Goal: Task Accomplishment & Management: Complete application form

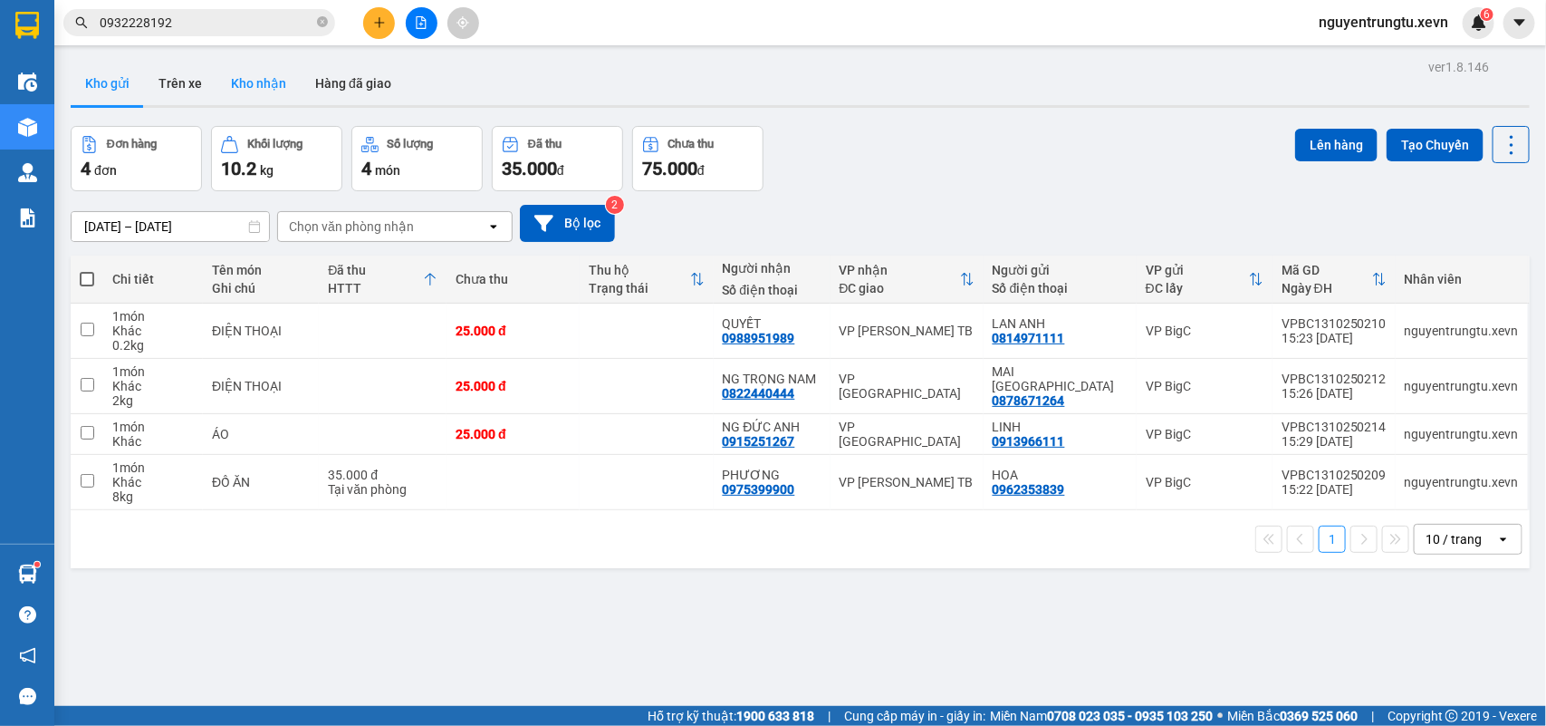
click at [236, 82] on button "Kho nhận" at bounding box center [259, 83] width 84 height 43
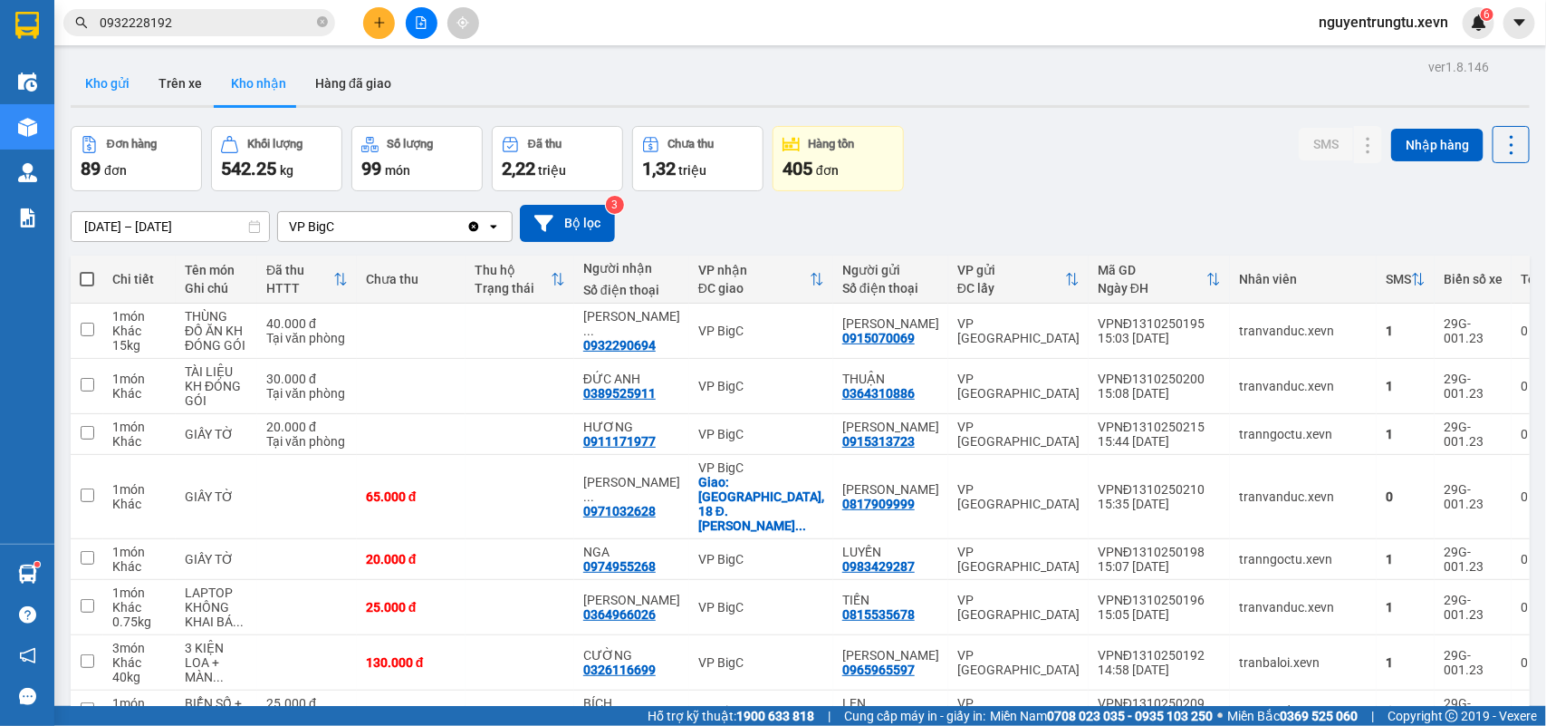
click at [98, 86] on button "Kho gửi" at bounding box center [107, 83] width 73 height 43
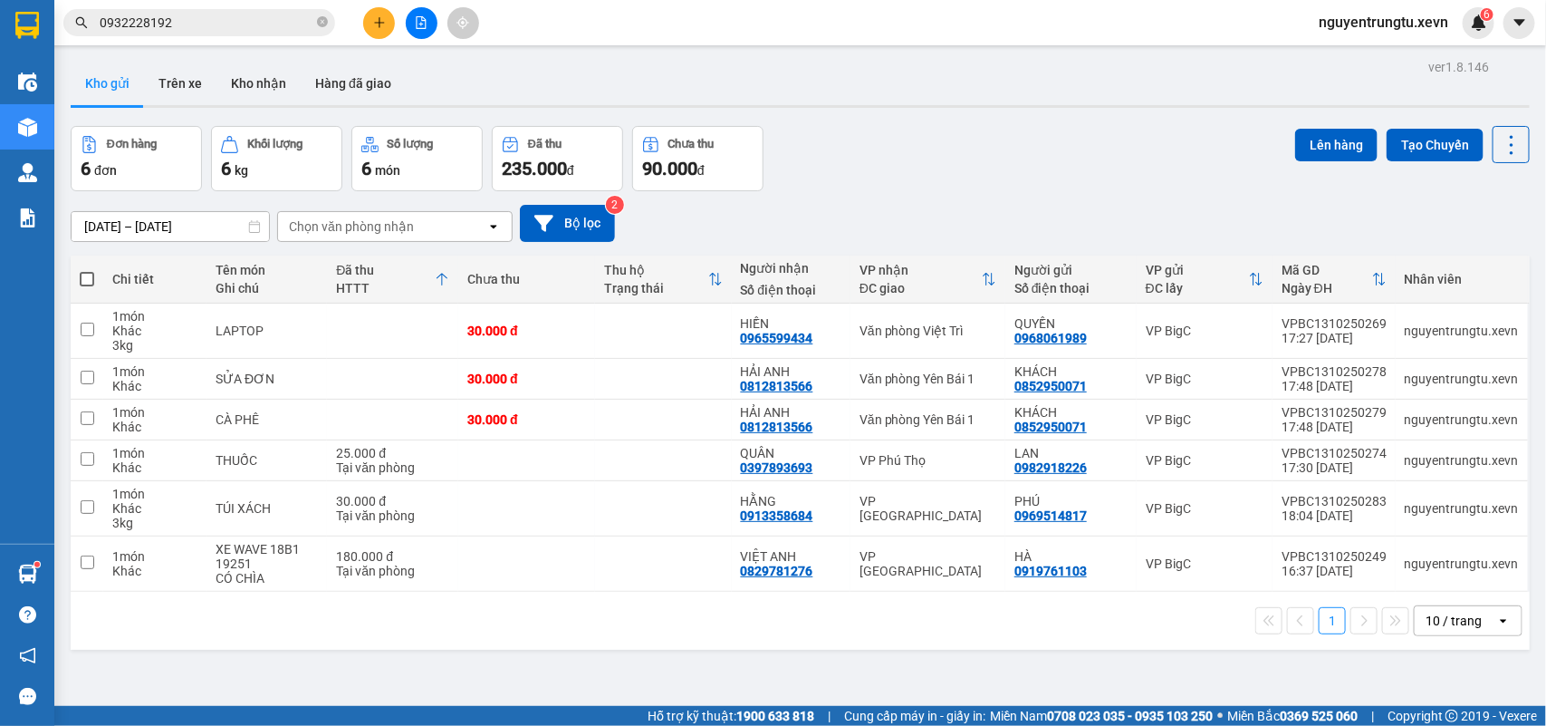
click at [264, 21] on input "0932228192" at bounding box center [207, 23] width 214 height 20
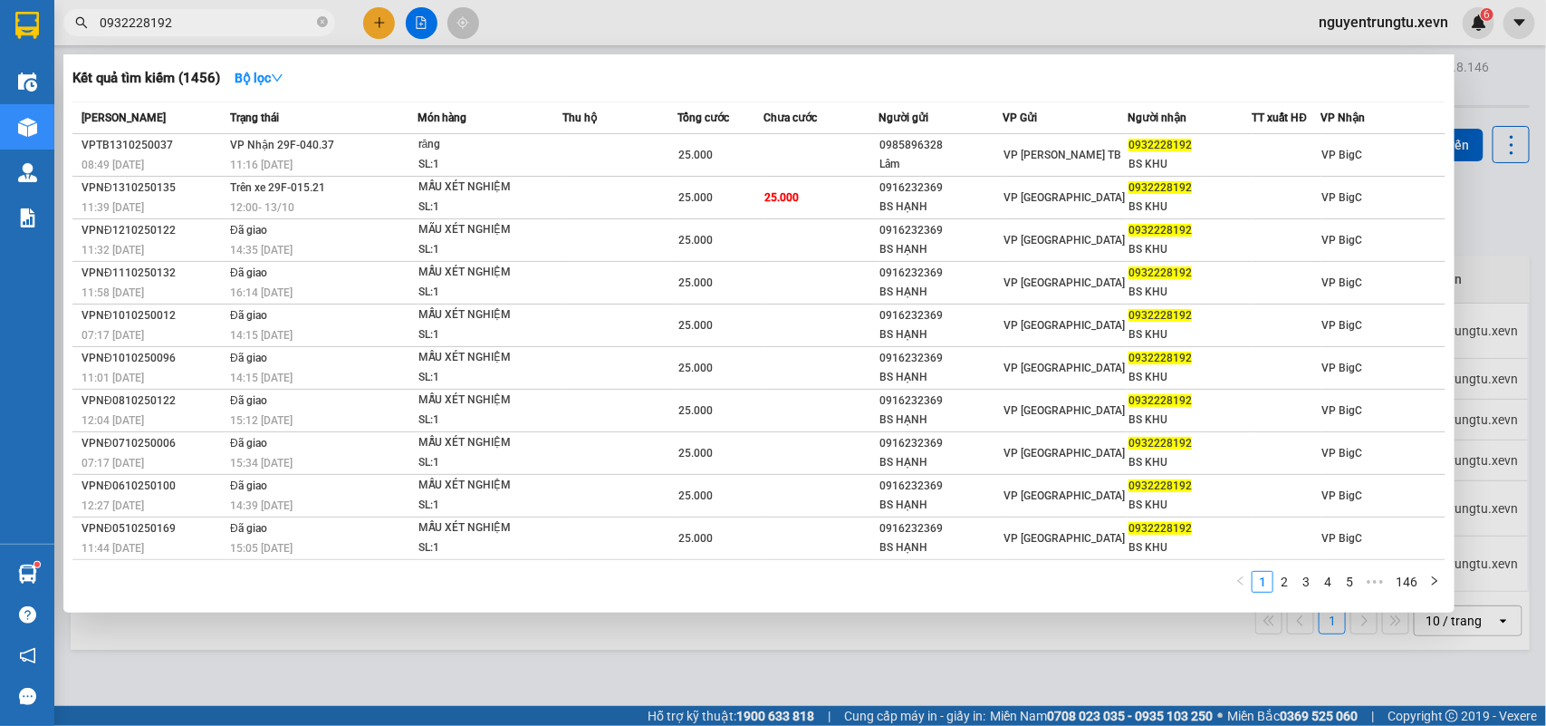
click at [264, 21] on input "0932228192" at bounding box center [207, 23] width 214 height 20
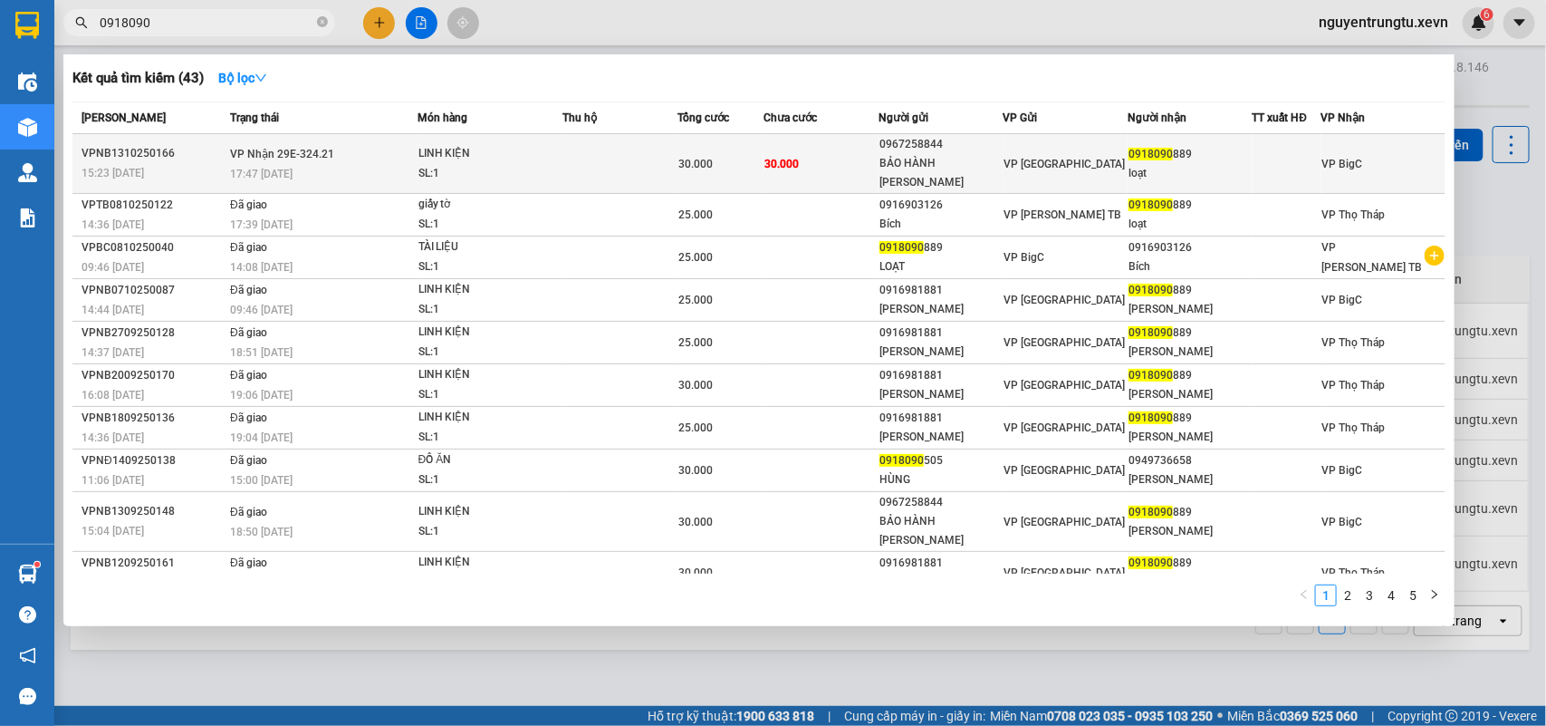
type input "0918090"
click at [727, 156] on div "30.000" at bounding box center [721, 164] width 84 height 20
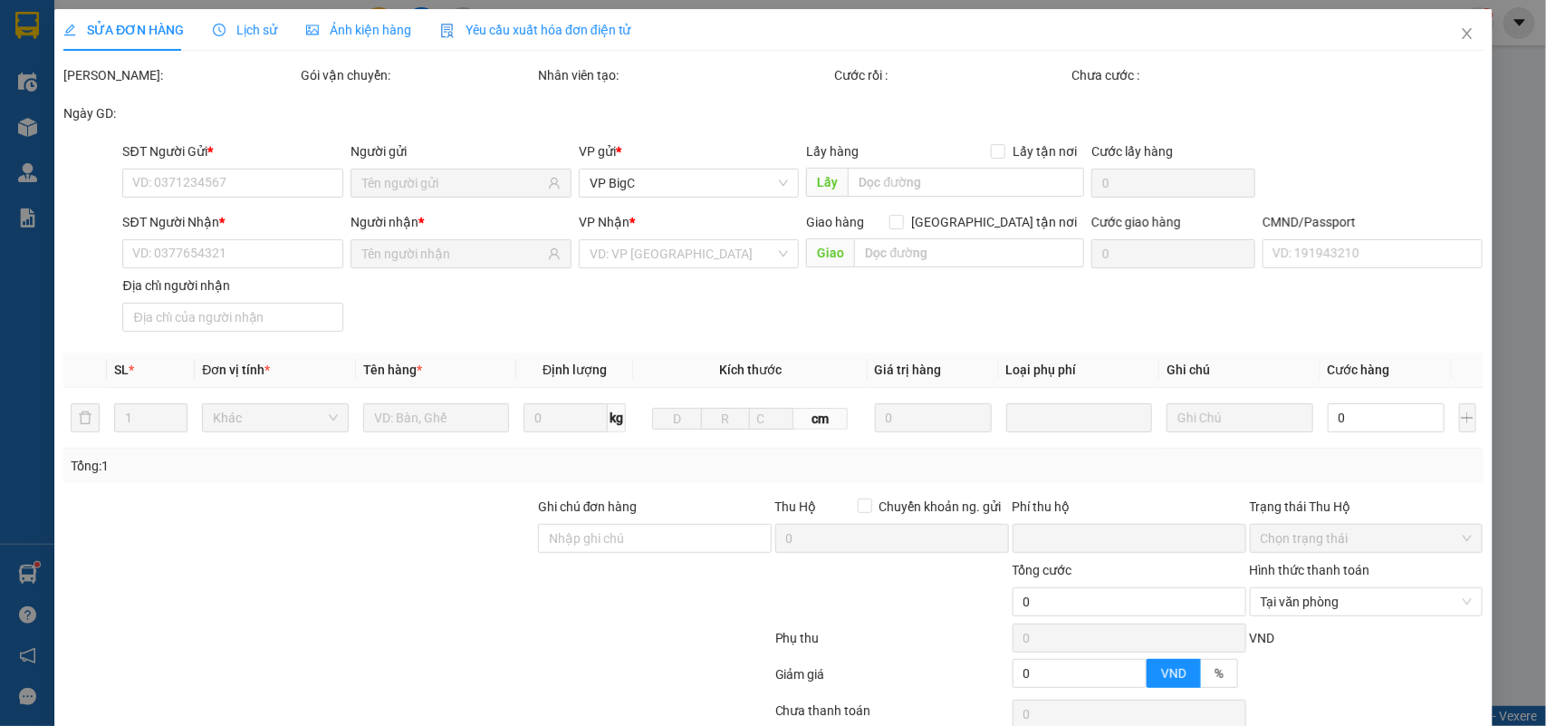
type input "0967258844"
type input "BẢO HÀNH [PERSON_NAME]"
type input "0918090889"
type input "loạt"
type input "025182019440 [PERSON_NAME]"
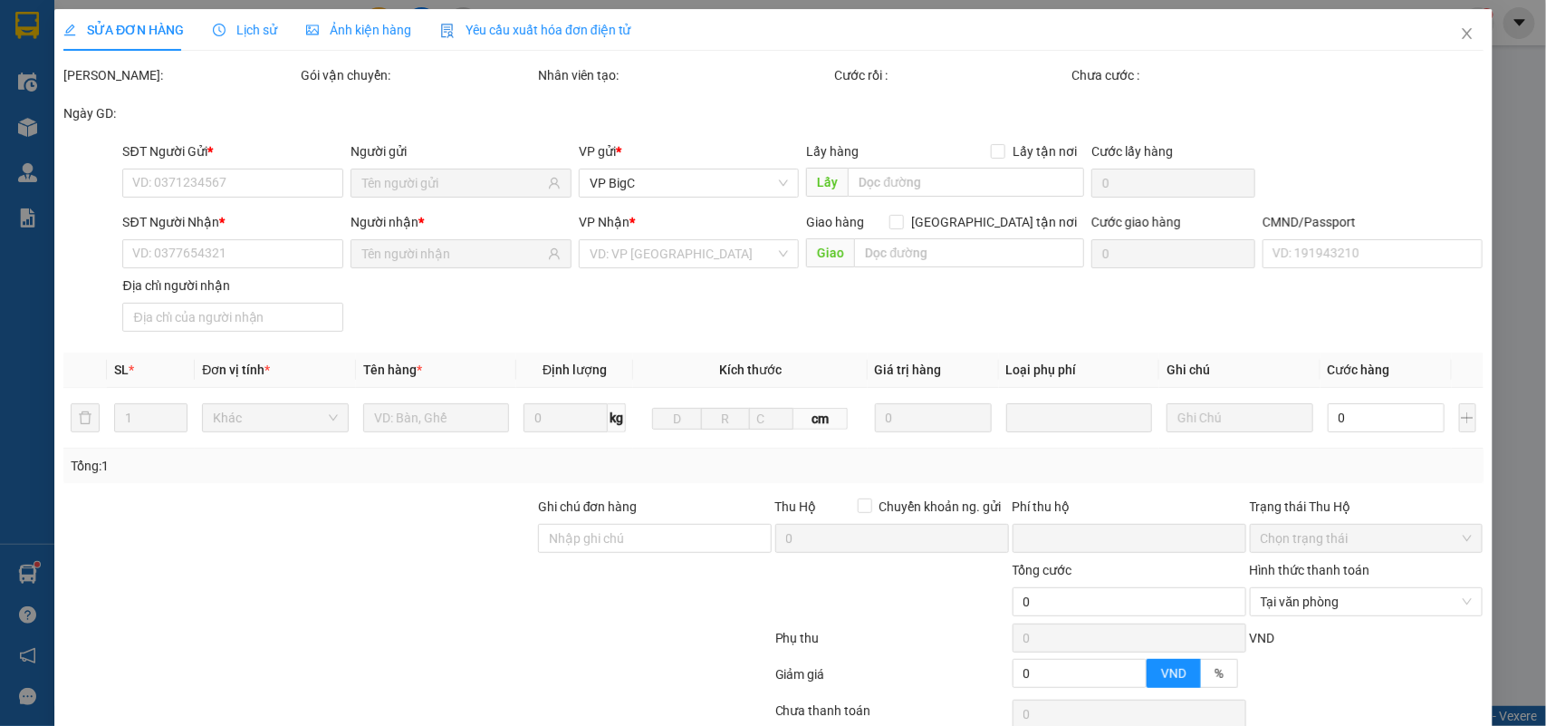
type input "0"
type input "30.000"
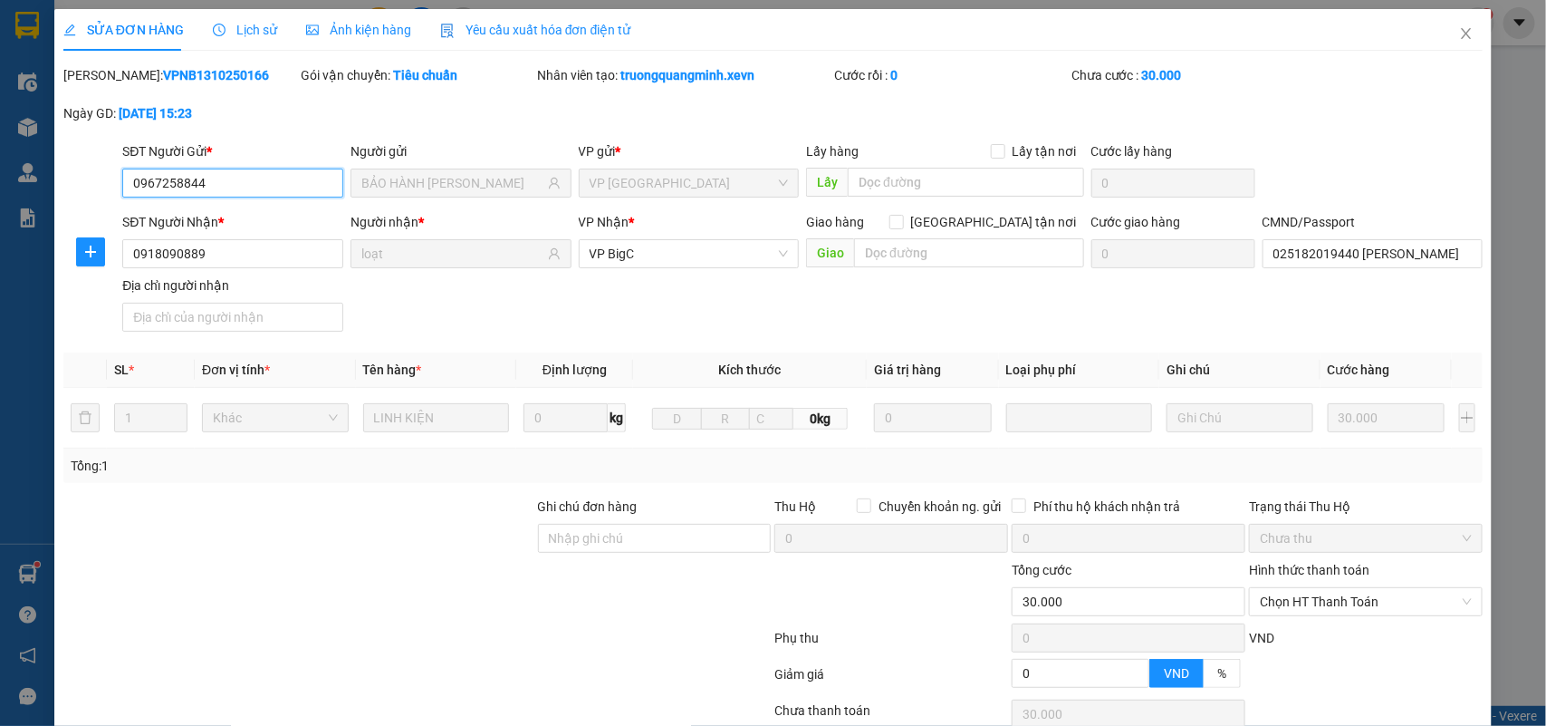
scroll to position [143, 0]
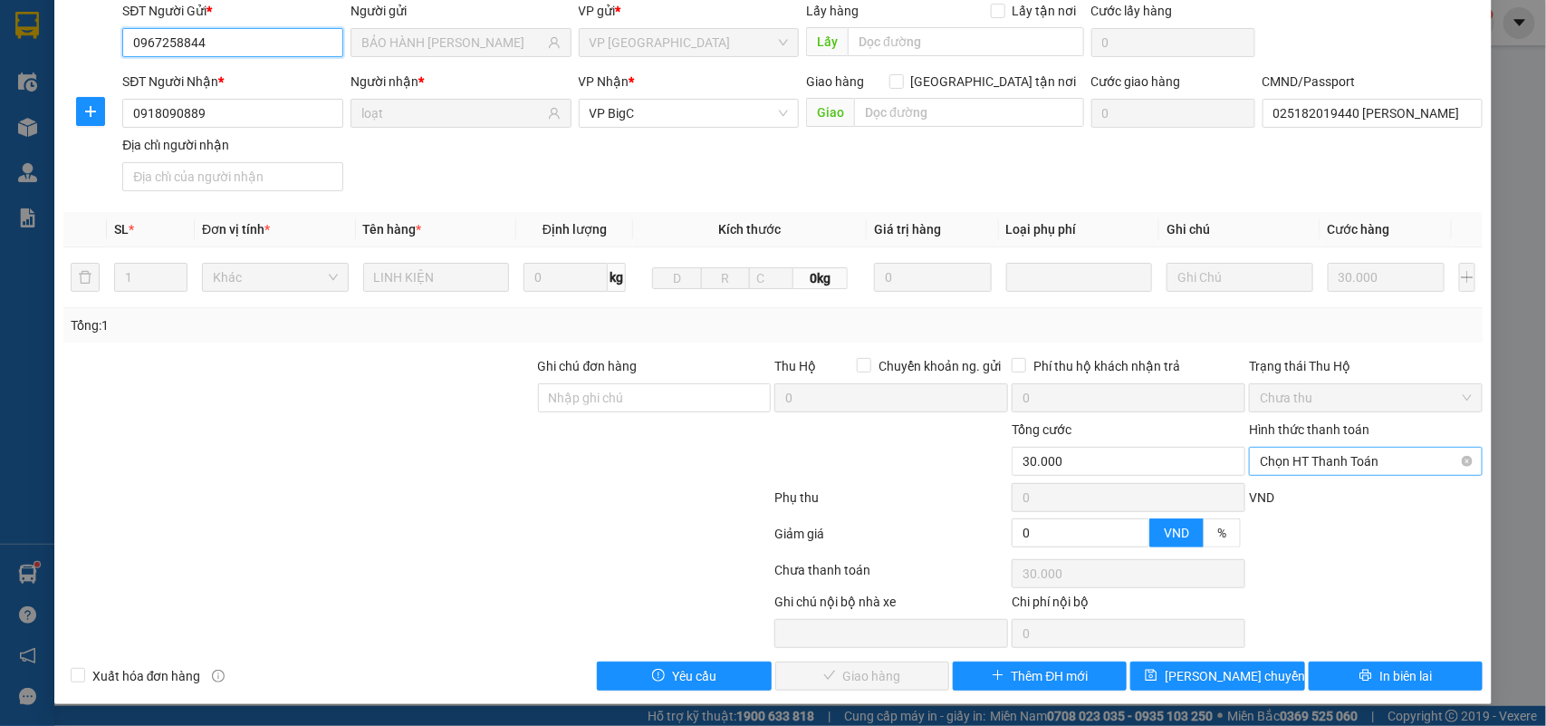
click at [1323, 458] on span "Chọn HT Thanh Toán" at bounding box center [1366, 461] width 212 height 27
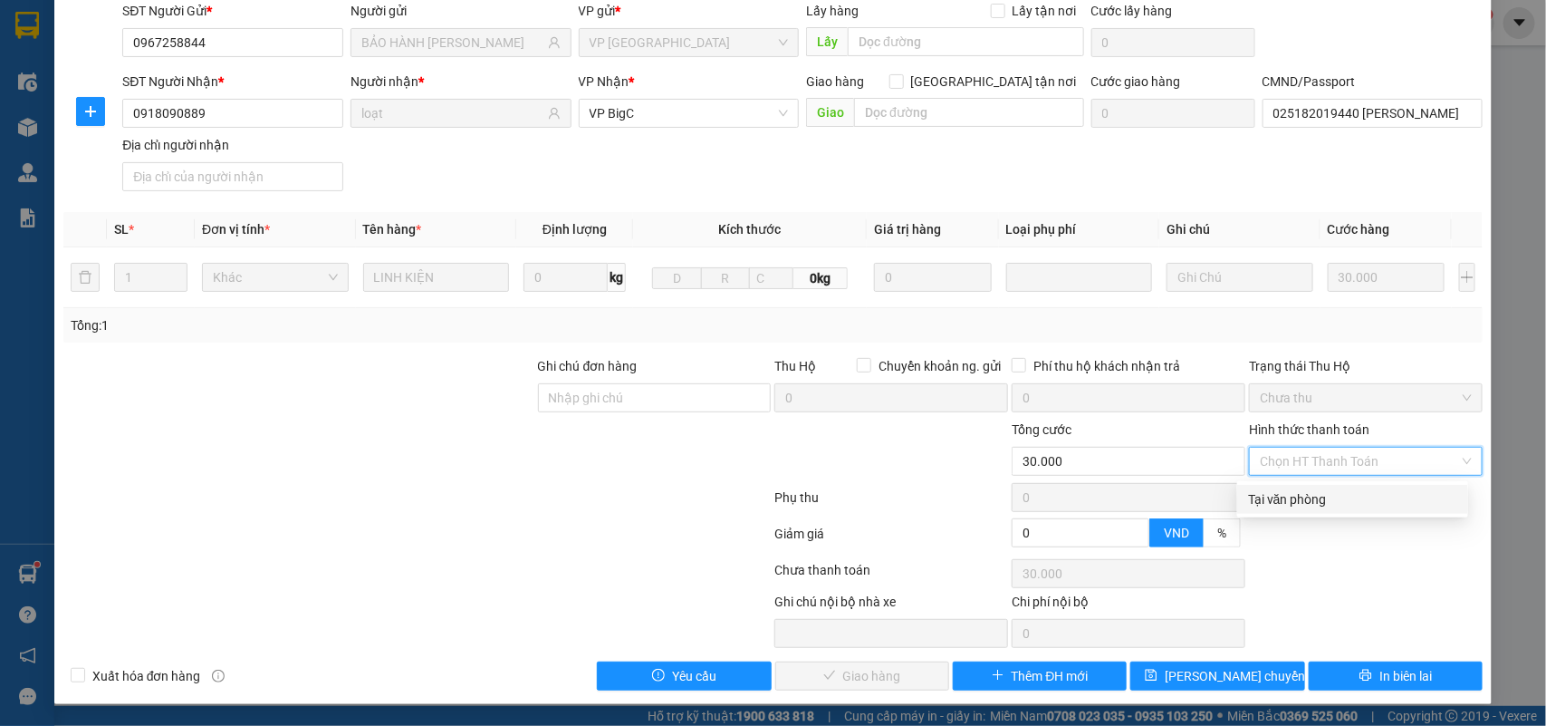
click at [1300, 485] on div "Tại văn phòng" at bounding box center [1352, 499] width 231 height 29
type input "0"
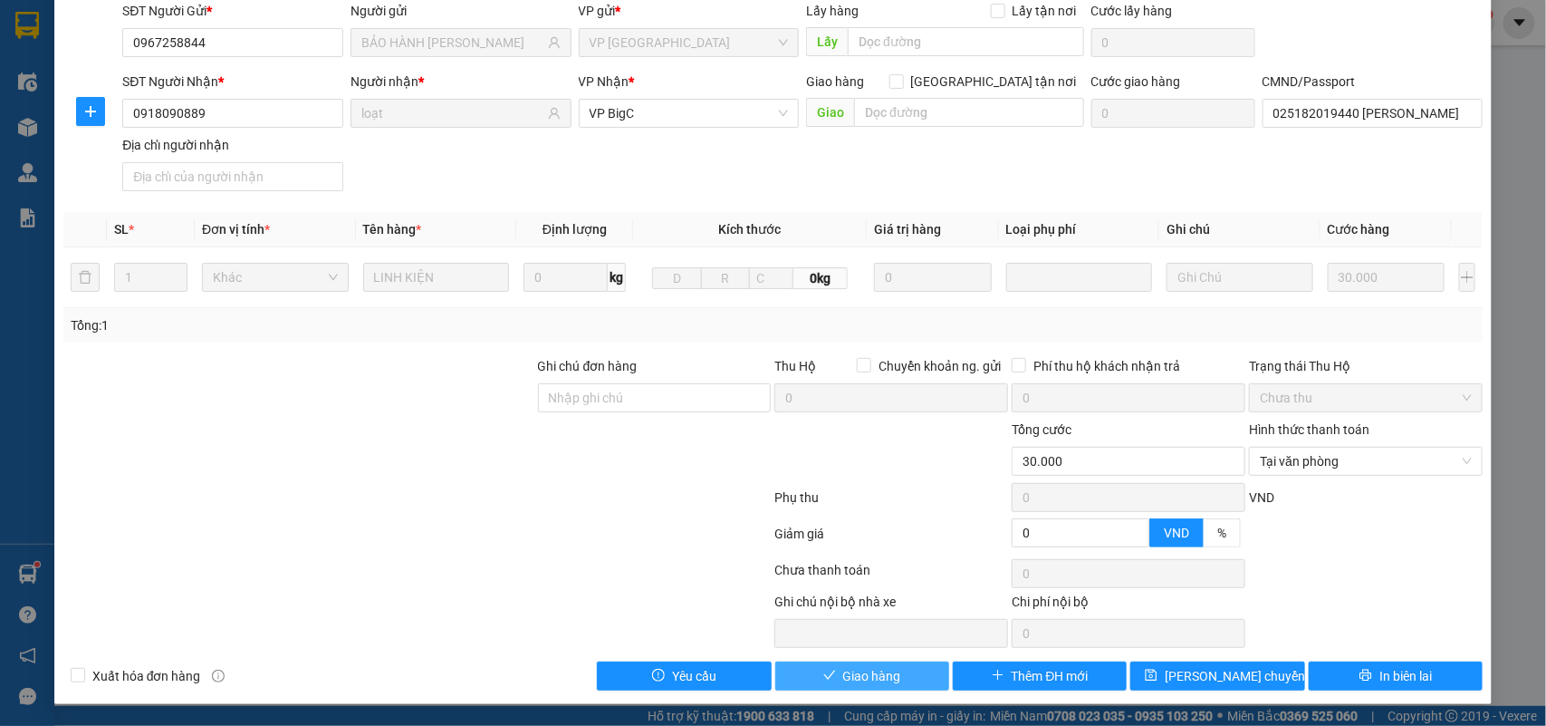
click at [892, 686] on button "Giao hàng" at bounding box center [862, 675] width 174 height 29
